Goal: Task Accomplishment & Management: Complete application form

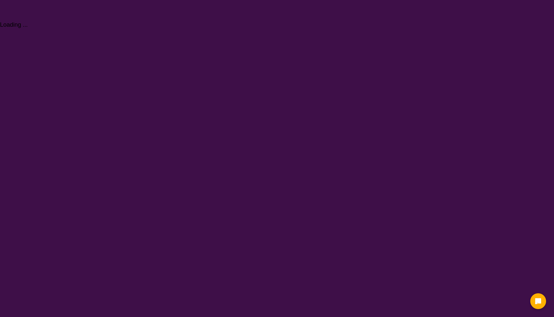
select select "NDIS Plan management"
select select "NDIS"
select select "NDIS Plan management"
select select "NDIS"
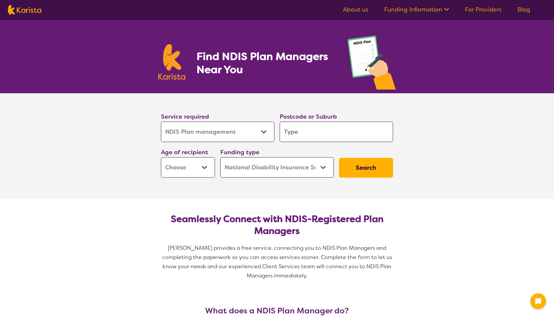
click at [211, 130] on select "Allied Health Assistant Assessment ([MEDICAL_DATA] or [MEDICAL_DATA]) Behaviour…" at bounding box center [217, 132] width 113 height 20
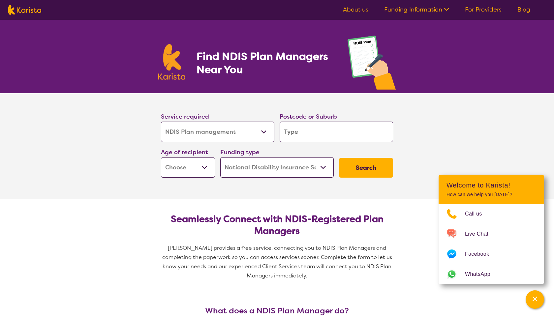
click at [161, 122] on select "Allied Health Assistant Assessment ([MEDICAL_DATA] or [MEDICAL_DATA]) Behaviour…" at bounding box center [217, 132] width 113 height 20
click at [319, 144] on div "Postcode or Suburb" at bounding box center [336, 127] width 119 height 36
click at [318, 140] on input "search" at bounding box center [336, 132] width 113 height 20
type input "3"
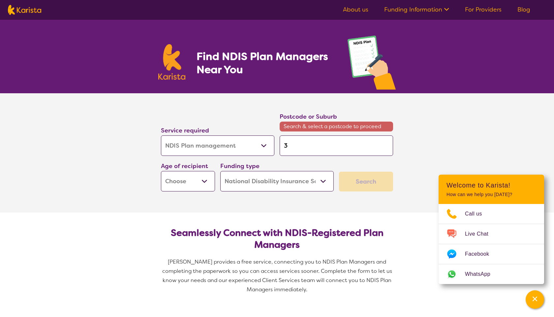
type input "30"
type input "305"
type input "3058"
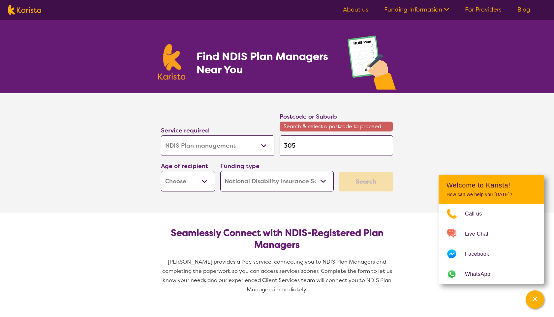
type input "3058"
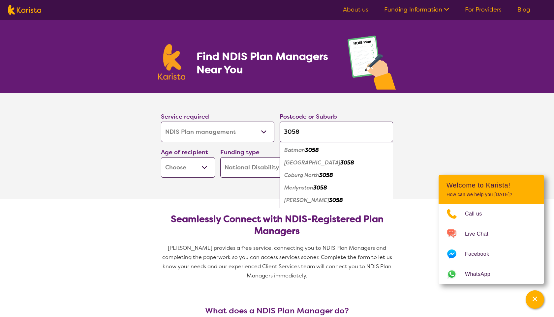
type input "3058"
click at [196, 163] on select "Early Childhood - 0 to 9 Child - 10 to 11 Adolescent - 12 to 17 Adult - 18 to 6…" at bounding box center [188, 167] width 54 height 20
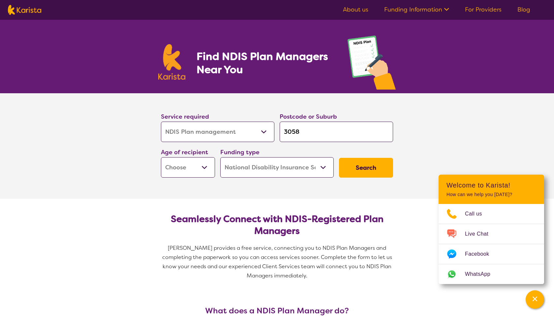
select select "AD"
click at [161, 157] on select "Early Childhood - 0 to 9 Child - 10 to 11 Adolescent - 12 to 17 Adult - 18 to 6…" at bounding box center [188, 167] width 54 height 20
select select "AD"
click at [200, 166] on select "Early Childhood - 0 to 9 Child - 10 to 11 Adolescent - 12 to 17 Adult - 18 to 6…" at bounding box center [188, 167] width 54 height 20
click at [261, 176] on select "Home Care Package (HCP) National Disability Insurance Scheme (NDIS) I don't know" at bounding box center [276, 167] width 113 height 20
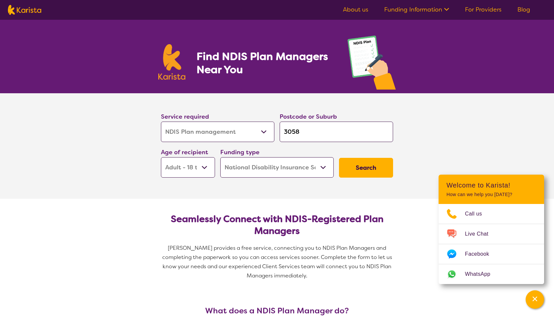
click at [220, 157] on select "Home Care Package (HCP) National Disability Insurance Scheme (NDIS) I don't know" at bounding box center [276, 167] width 113 height 20
click at [362, 176] on button "Search" at bounding box center [366, 168] width 54 height 20
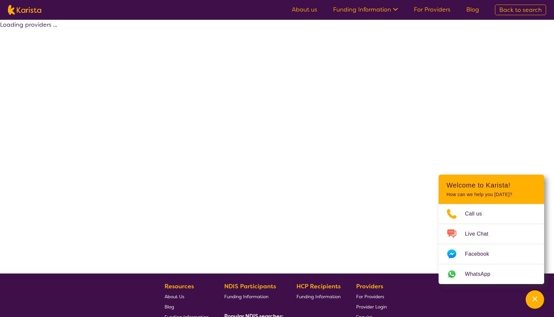
select select "by_score"
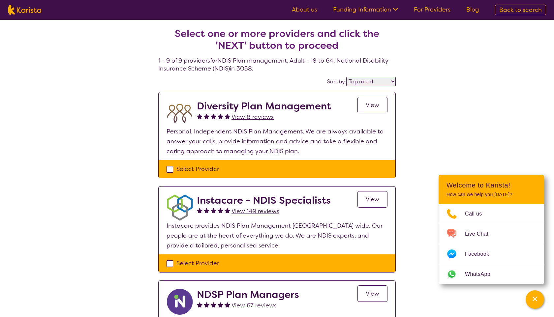
click at [181, 170] on div "Select Provider" at bounding box center [277, 169] width 221 height 10
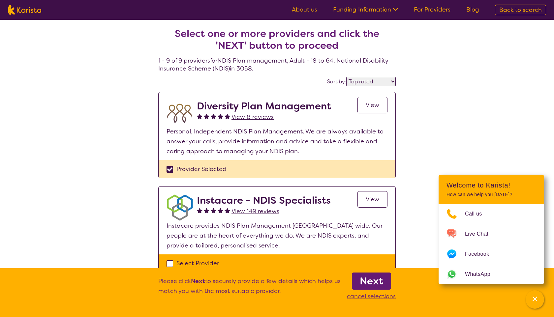
click at [179, 170] on div "Provider Selected" at bounding box center [277, 169] width 221 height 10
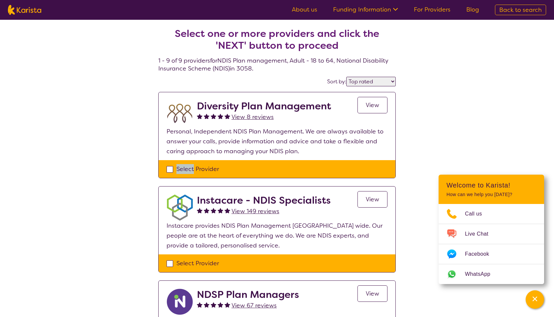
click at [179, 170] on div "Select Provider" at bounding box center [277, 169] width 221 height 10
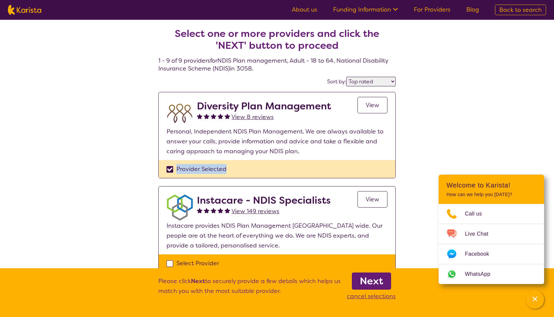
click at [179, 170] on div "Provider Selected" at bounding box center [277, 169] width 221 height 10
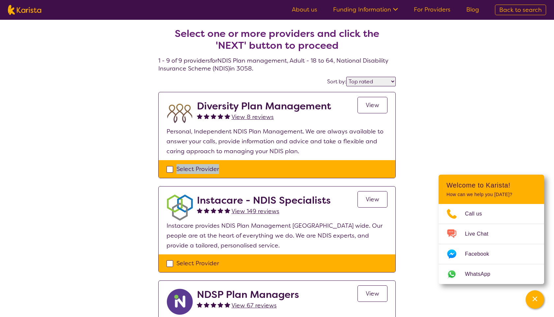
click at [179, 170] on div "Select Provider" at bounding box center [277, 169] width 221 height 10
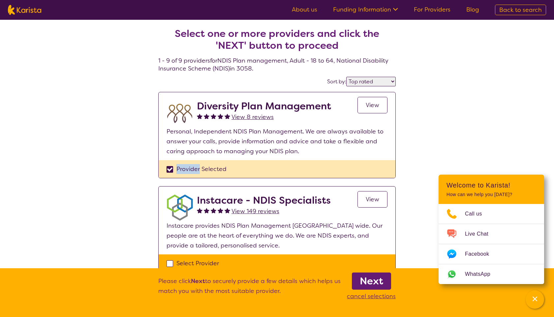
click at [179, 170] on div "Provider Selected" at bounding box center [277, 169] width 221 height 10
checkbox input "false"
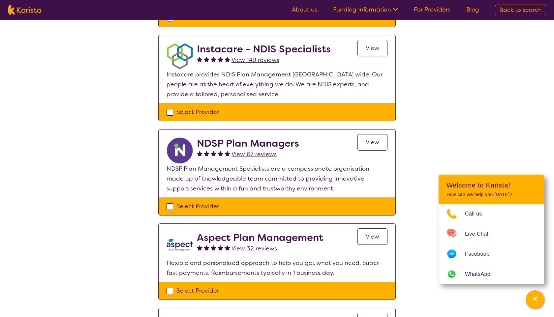
scroll to position [169, 0]
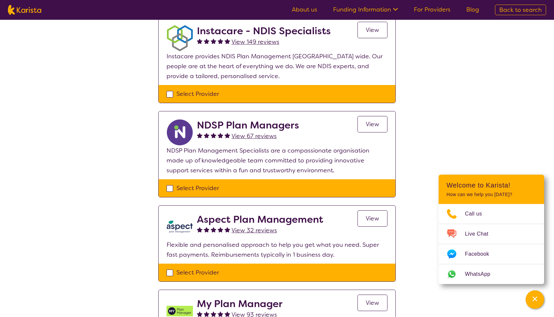
click at [373, 123] on span "View" at bounding box center [373, 124] width 14 height 8
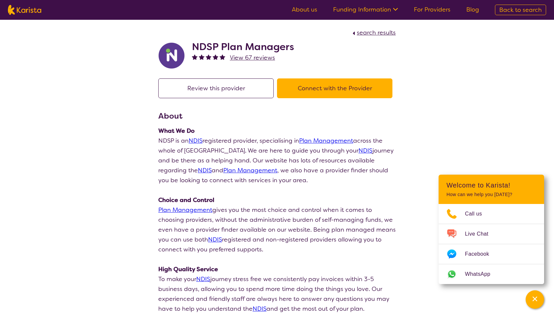
click at [300, 85] on button "Connect with the Provider" at bounding box center [334, 88] width 115 height 20
